Goal: Transaction & Acquisition: Purchase product/service

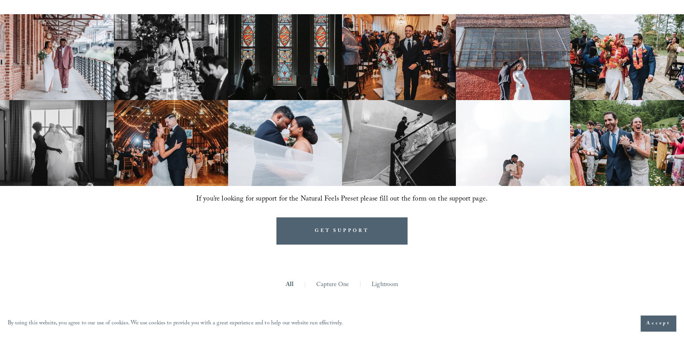
scroll to position [447, 0]
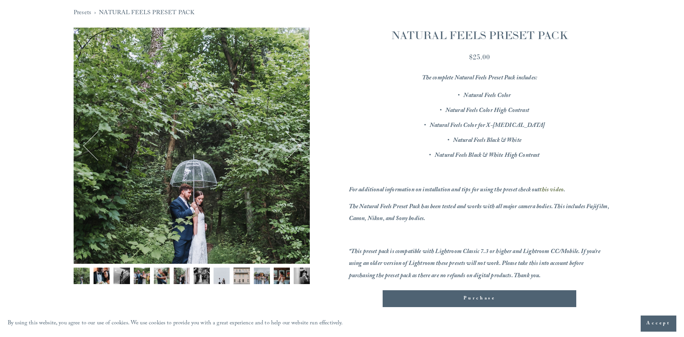
scroll to position [153, 0]
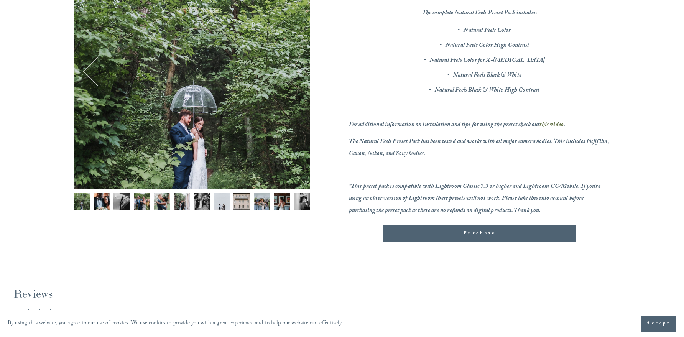
click at [205, 201] on img "Image 7 of 12" at bounding box center [201, 201] width 16 height 16
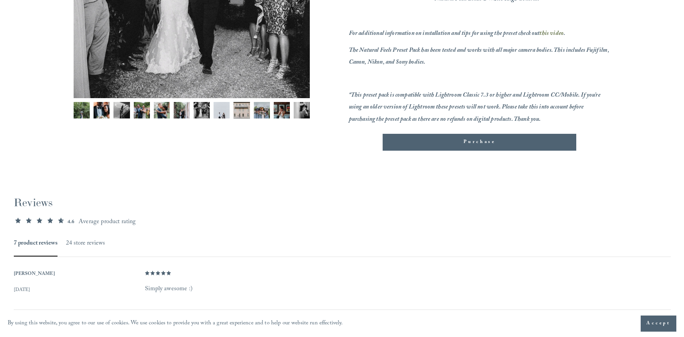
scroll to position [195, 0]
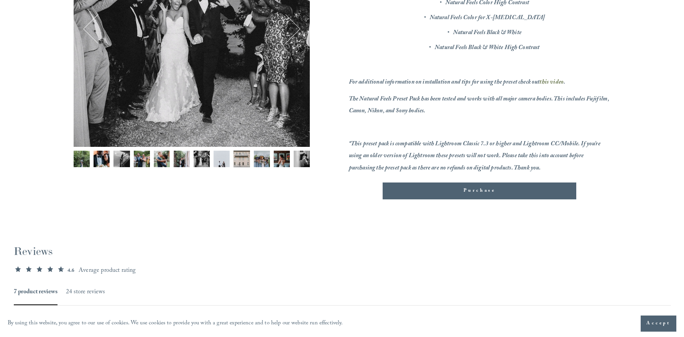
click at [557, 81] on em "this video" at bounding box center [551, 82] width 24 height 10
